Goal: Navigation & Orientation: Find specific page/section

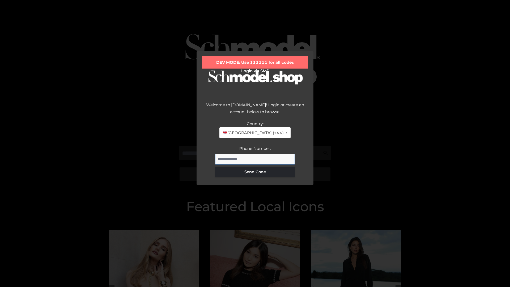
click at [255, 159] on input "Phone Number:" at bounding box center [255, 159] width 80 height 11
type input "**********"
click at [255, 172] on button "Send Code" at bounding box center [255, 171] width 80 height 11
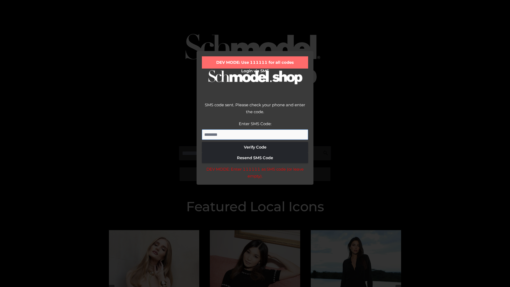
click at [255, 134] on input "Enter SMS Code:" at bounding box center [255, 134] width 106 height 11
type input "******"
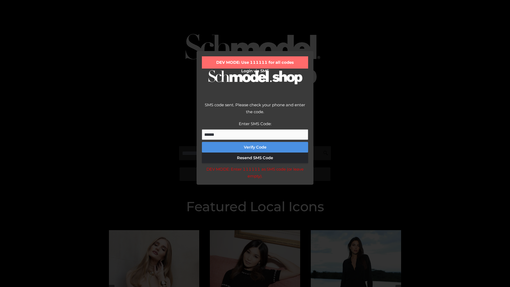
click at [255, 147] on button "Verify Code" at bounding box center [255, 147] width 106 height 11
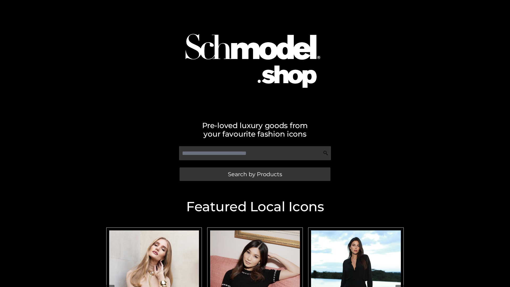
click at [255, 174] on span "Search by Products" at bounding box center [255, 174] width 54 height 6
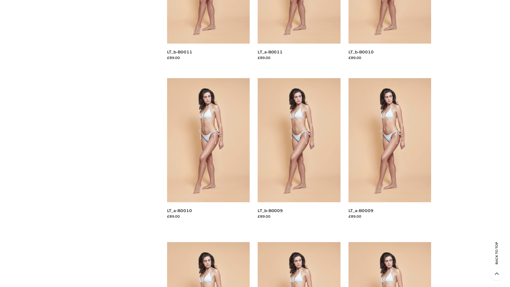
scroll to position [1400, 0]
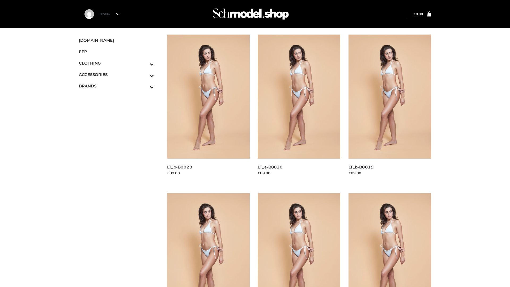
scroll to position [432, 0]
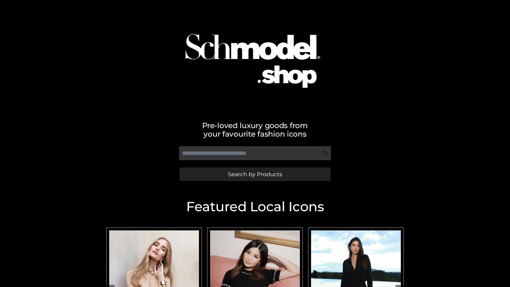
click at [255, 174] on span "Search by Products" at bounding box center [255, 174] width 54 height 6
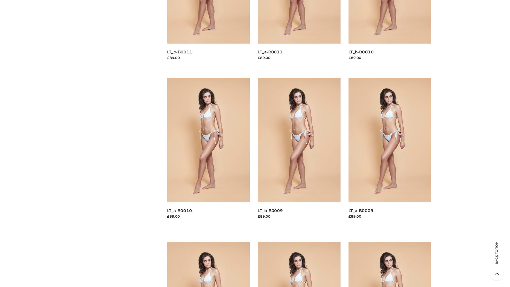
scroll to position [1400, 0]
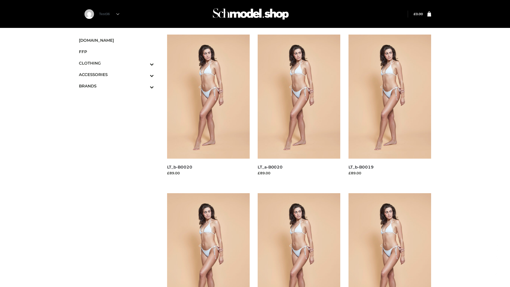
scroll to position [432, 0]
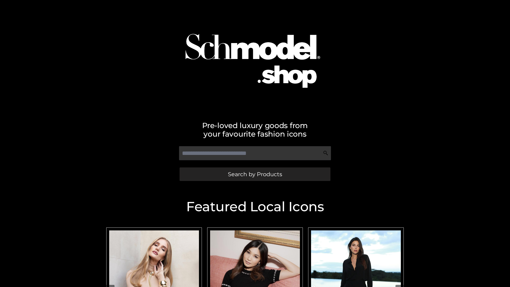
click at [255, 174] on span "Search by Products" at bounding box center [255, 174] width 54 height 6
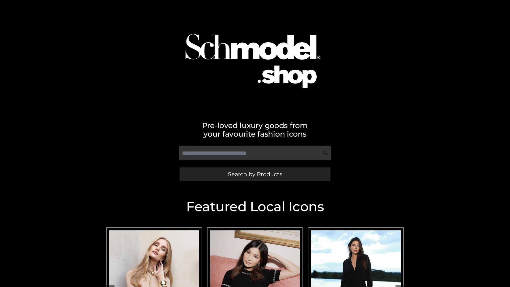
click at [255, 174] on span "Search by Products" at bounding box center [255, 174] width 54 height 6
